Goal: Task Accomplishment & Management: Use online tool/utility

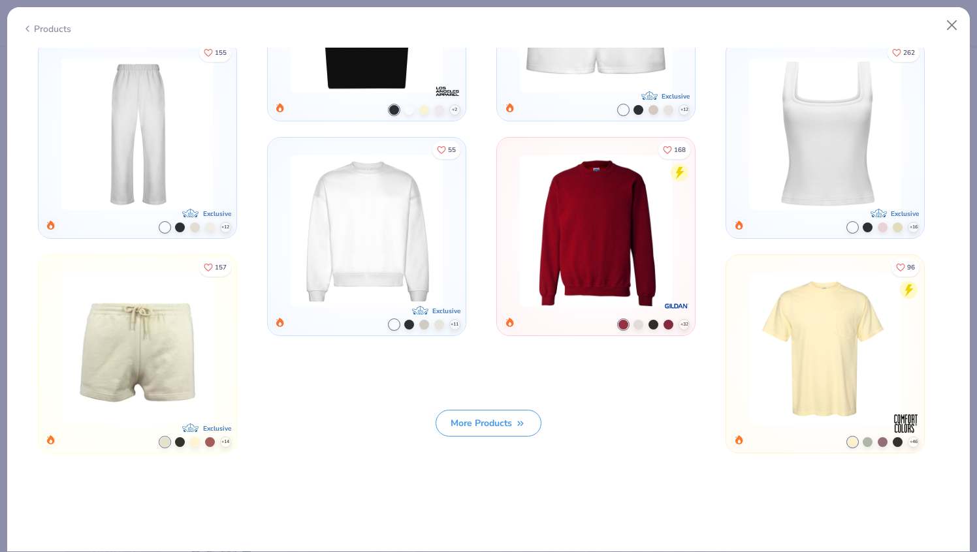
scroll to position [1188, 0]
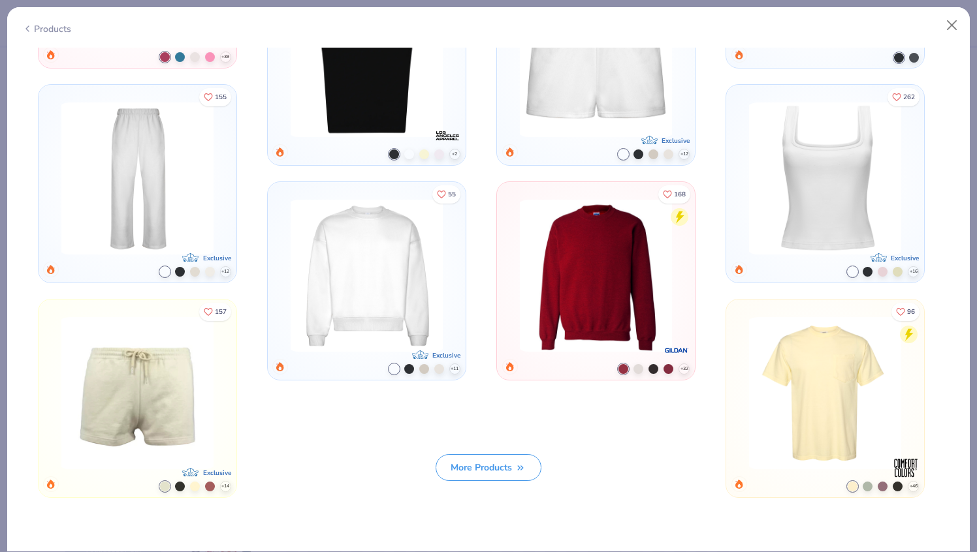
click at [157, 188] on img at bounding box center [137, 179] width 163 height 152
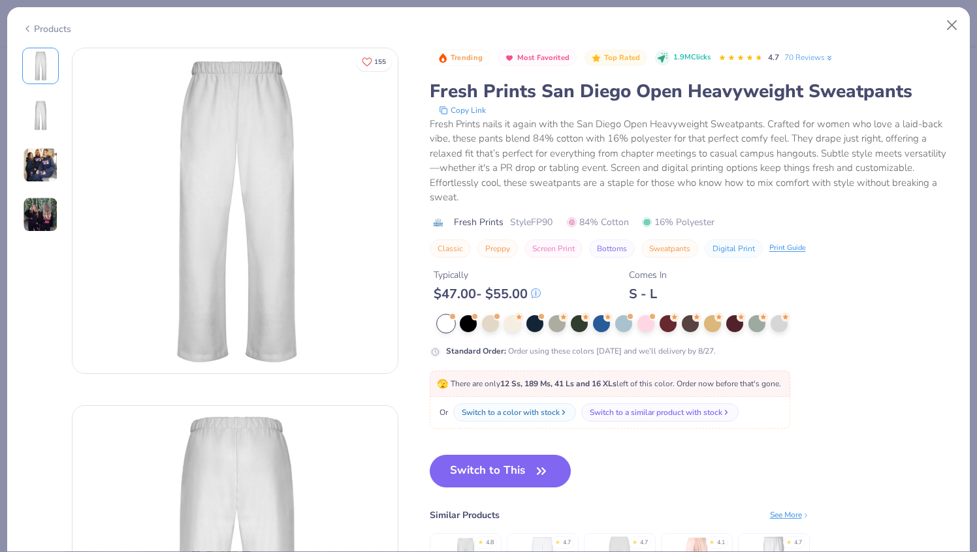
click at [45, 167] on img at bounding box center [40, 165] width 35 height 35
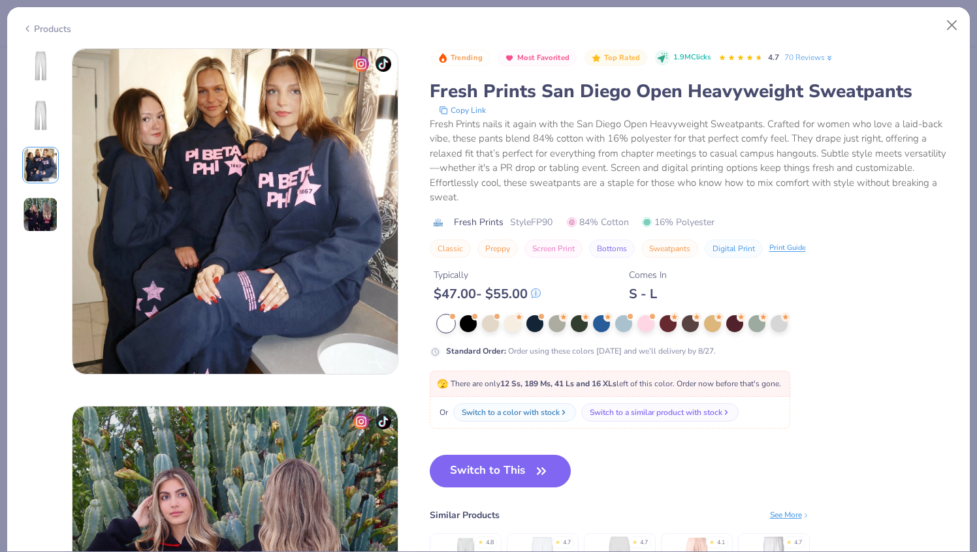
scroll to position [716, 0]
click at [40, 207] on img at bounding box center [40, 214] width 35 height 35
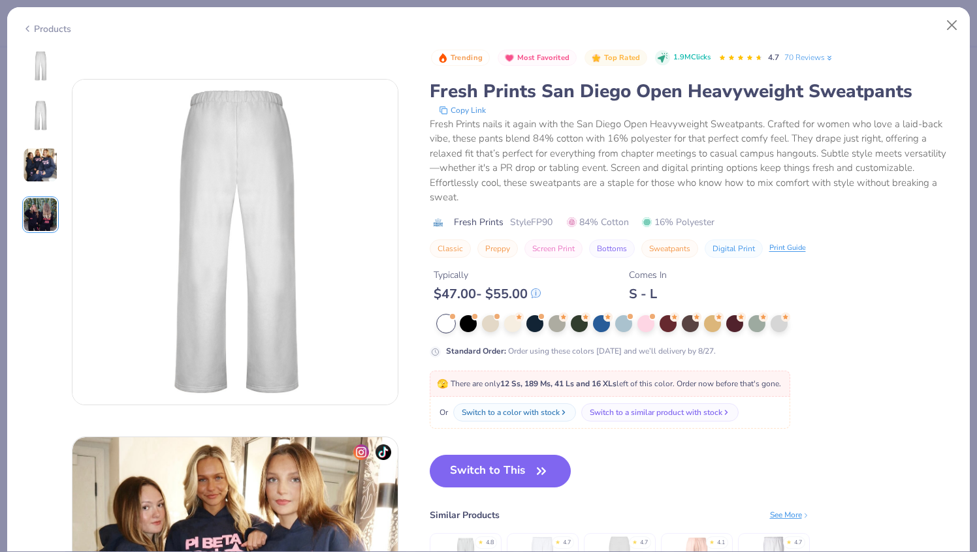
scroll to position [296, 0]
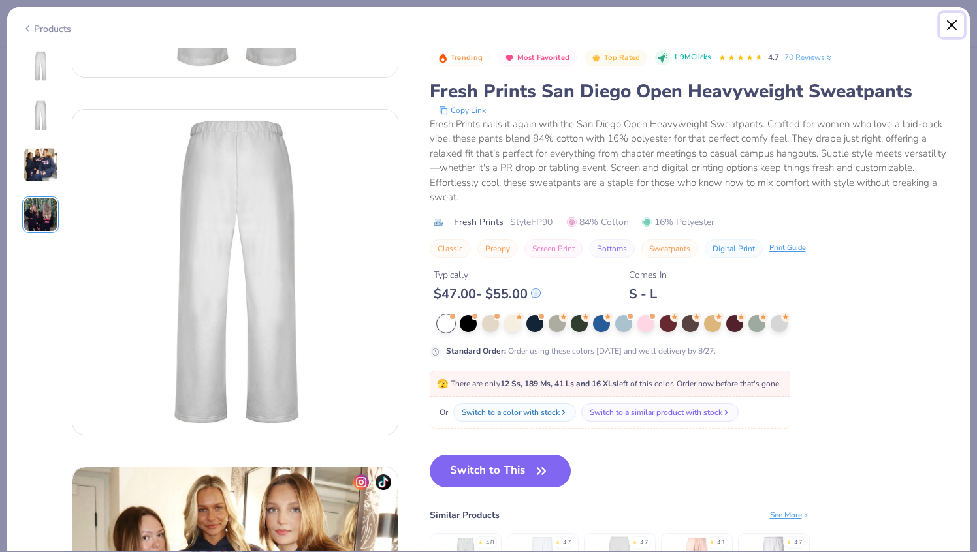
click at [953, 27] on button "Close" at bounding box center [952, 25] width 25 height 25
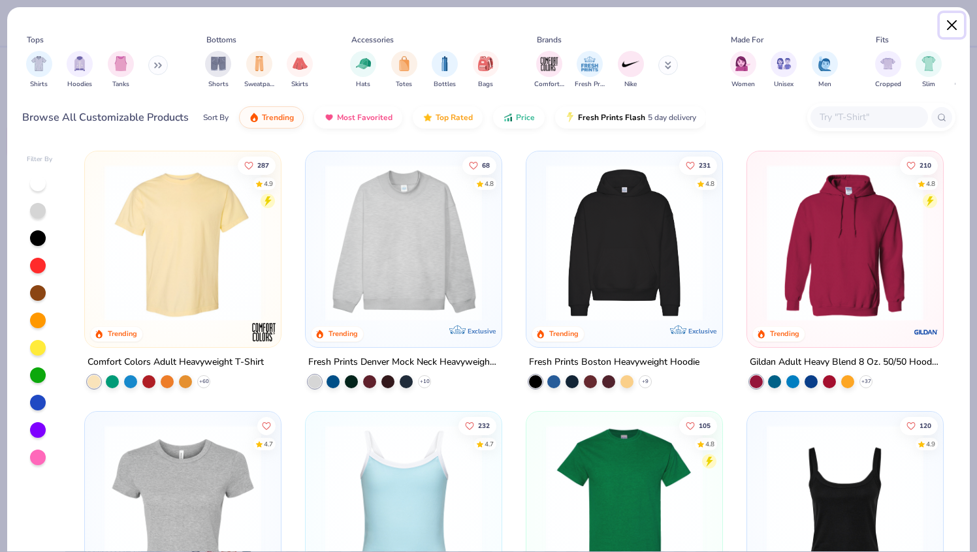
click at [942, 19] on button "Close" at bounding box center [952, 25] width 25 height 25
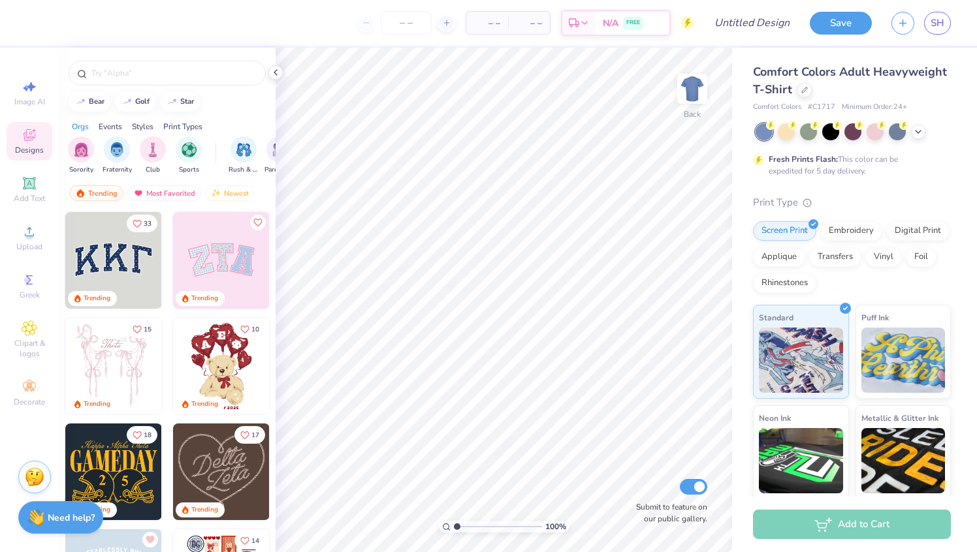
click at [115, 264] on img at bounding box center [113, 260] width 97 height 97
click at [112, 82] on div at bounding box center [167, 73] width 197 height 25
click at [935, 22] on span "SH" at bounding box center [938, 23] width 14 height 15
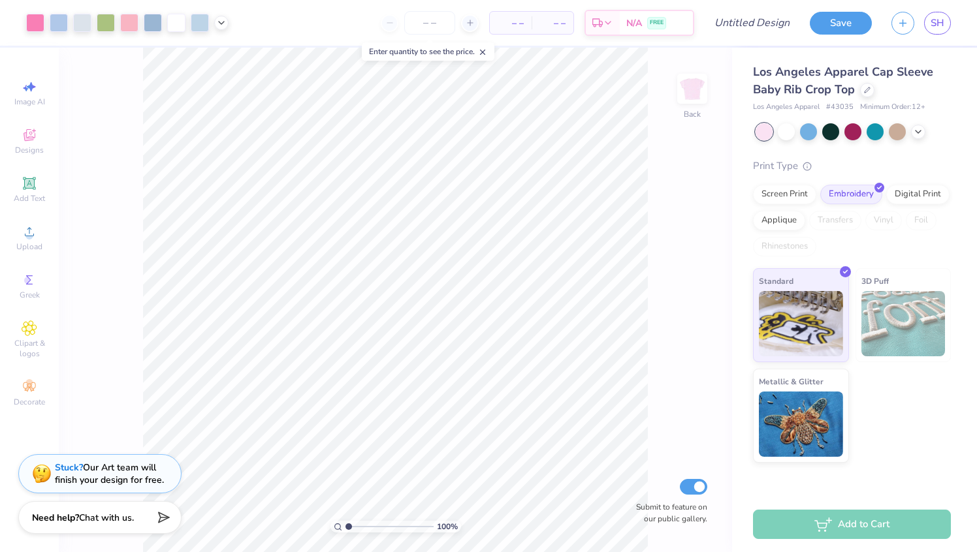
click at [905, 321] on img at bounding box center [903, 323] width 84 height 65
click at [901, 344] on img at bounding box center [903, 323] width 84 height 65
type input "2.50"
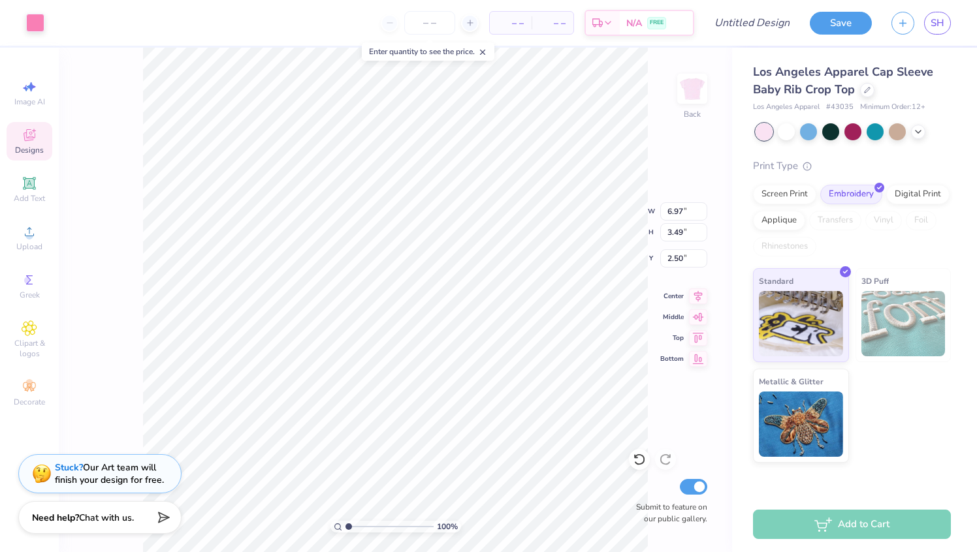
type input "6.85"
type input "3.38"
type input "2.55"
type input "2.53"
type input "3.15"
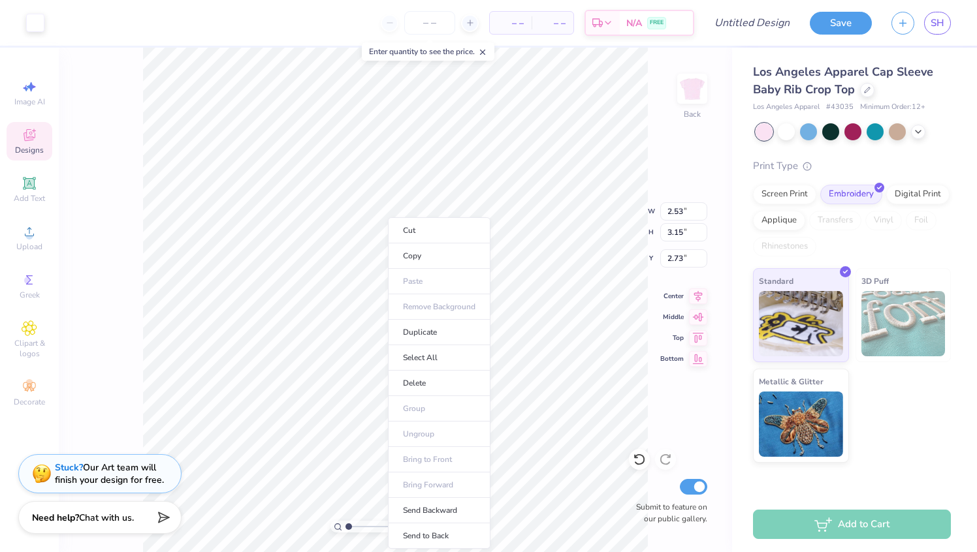
type input "2.77"
